Goal: Transaction & Acquisition: Book appointment/travel/reservation

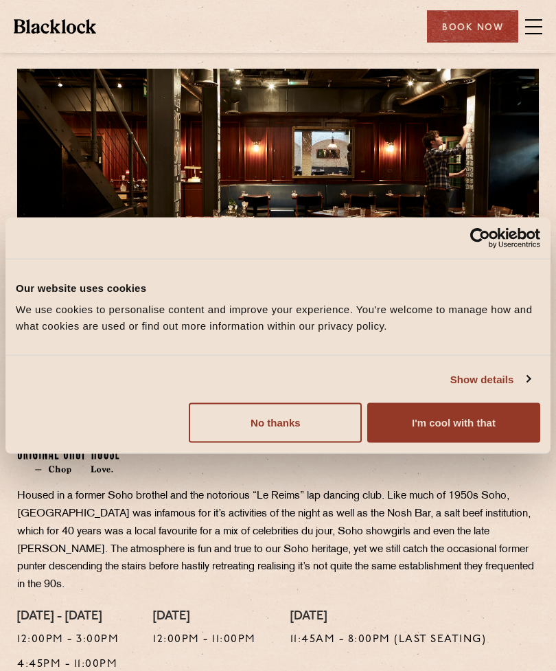
click at [450, 427] on button "I'm cool with that" at bounding box center [453, 423] width 173 height 40
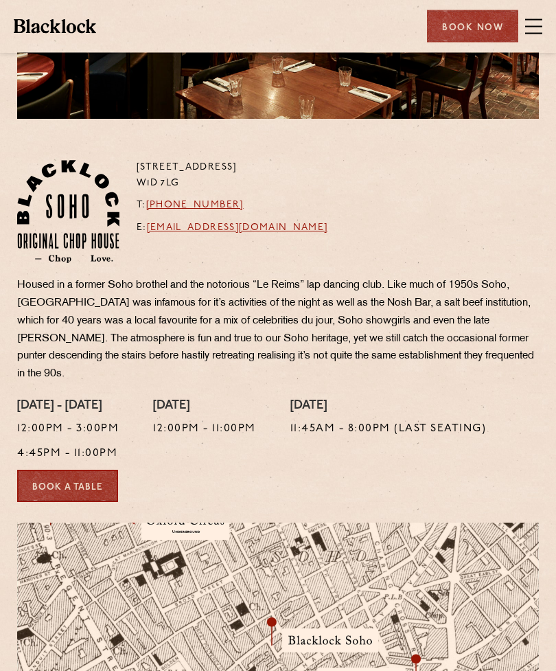
scroll to position [216, 0]
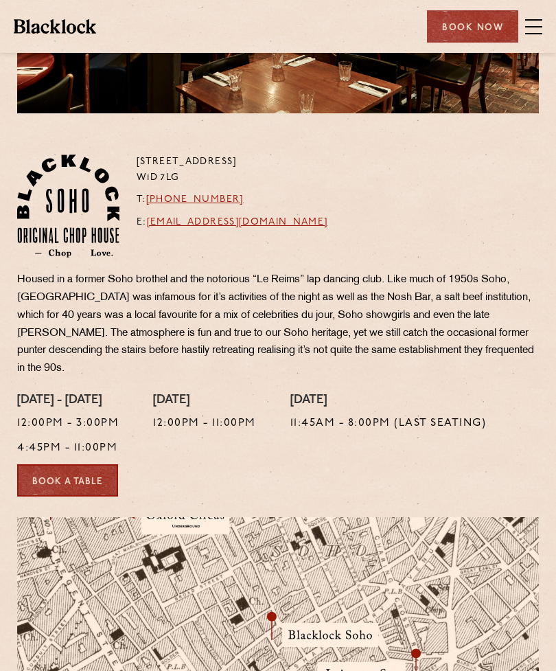
click at [86, 476] on link "Book a Table" at bounding box center [67, 480] width 101 height 32
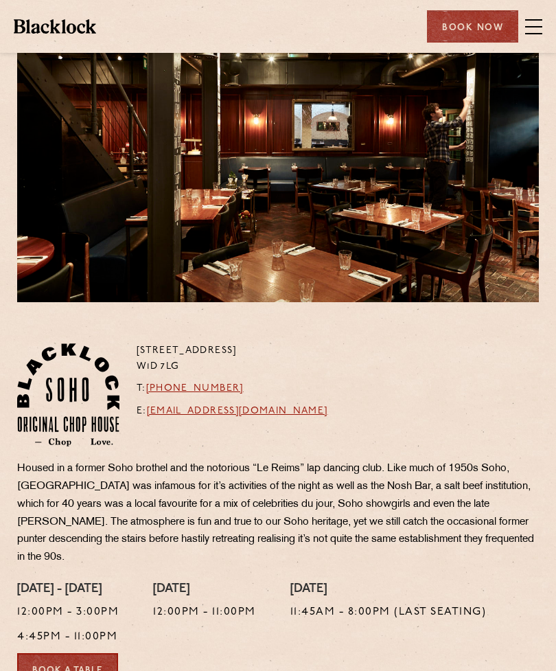
scroll to position [0, 0]
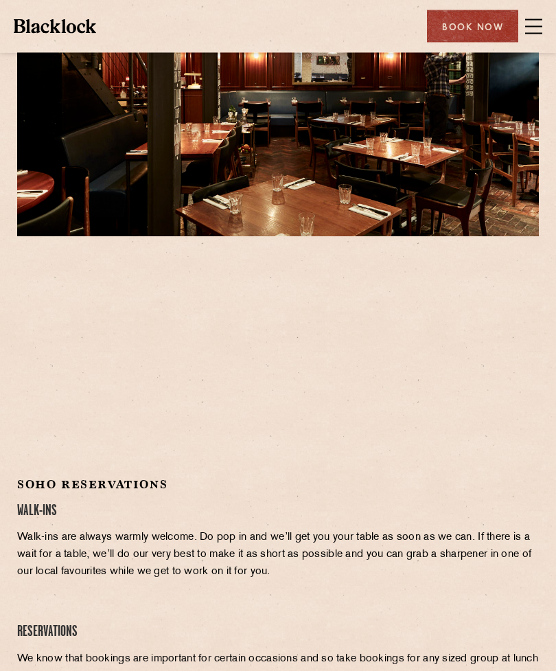
scroll to position [115, 0]
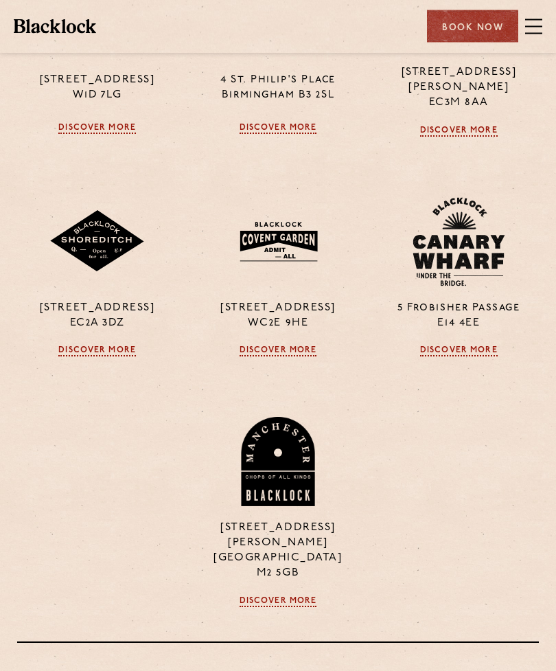
scroll to position [507, 0]
click at [295, 345] on link "Discover More" at bounding box center [279, 350] width 78 height 11
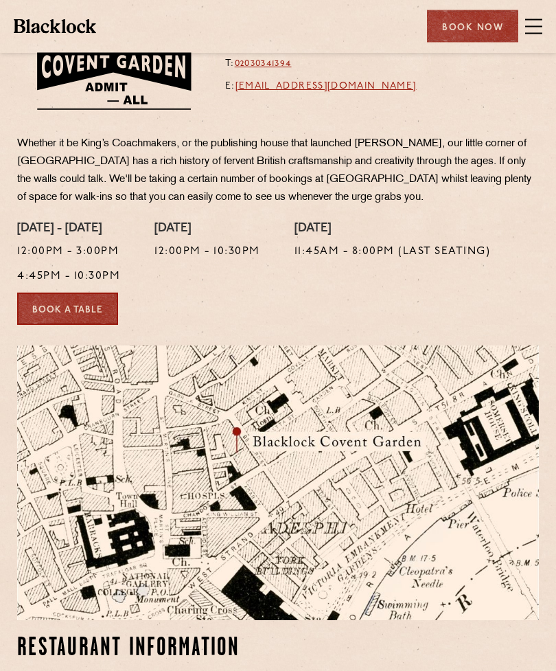
scroll to position [356, 0]
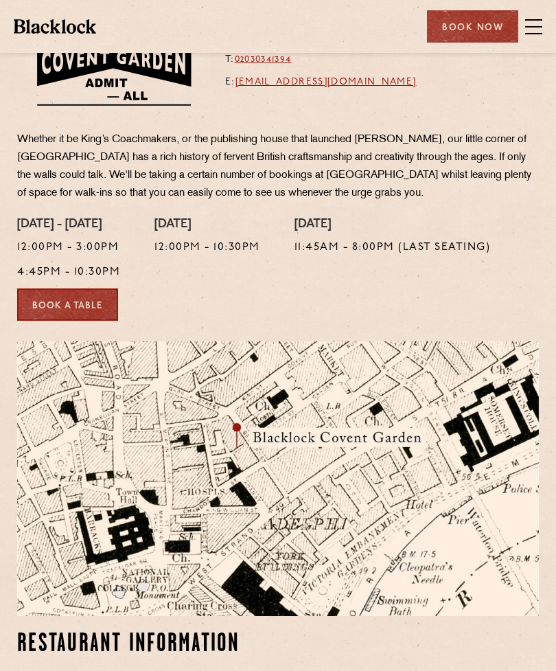
click at [93, 303] on link "Book a Table" at bounding box center [67, 304] width 101 height 32
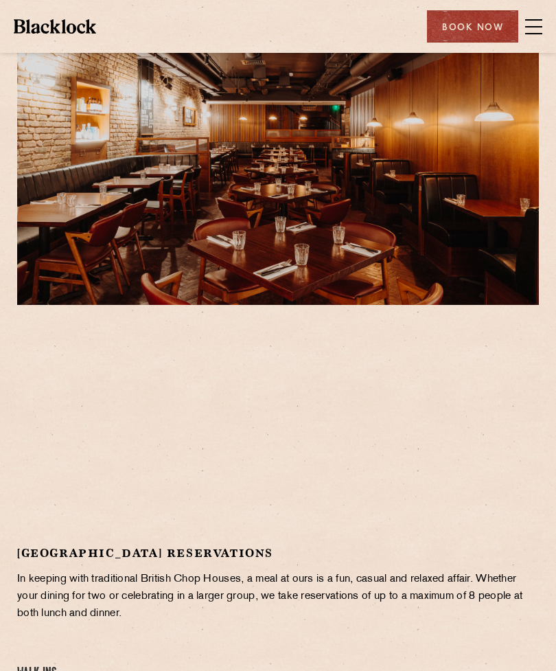
scroll to position [25, 0]
